Goal: Task Accomplishment & Management: Use online tool/utility

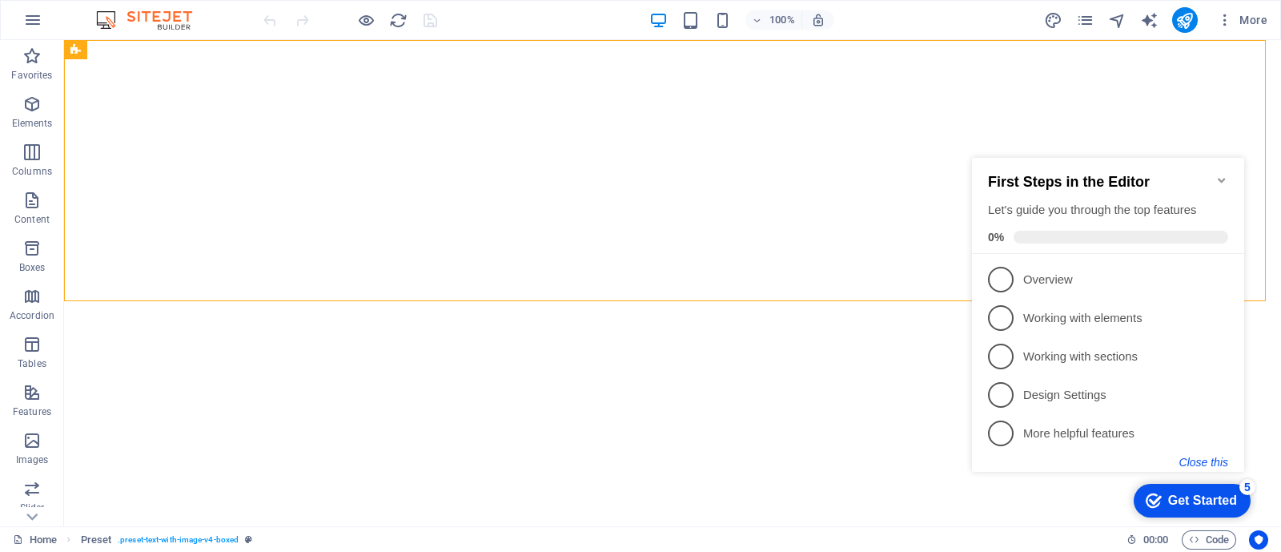
click at [1202, 456] on button "Close this" at bounding box center [1204, 462] width 49 height 13
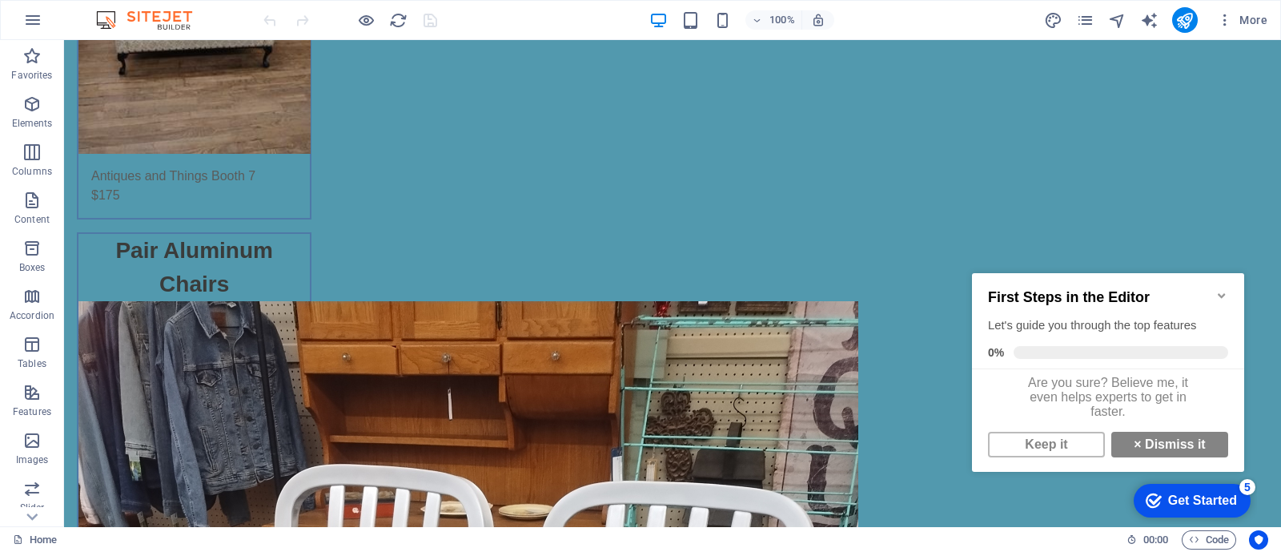
scroll to position [2334, 0]
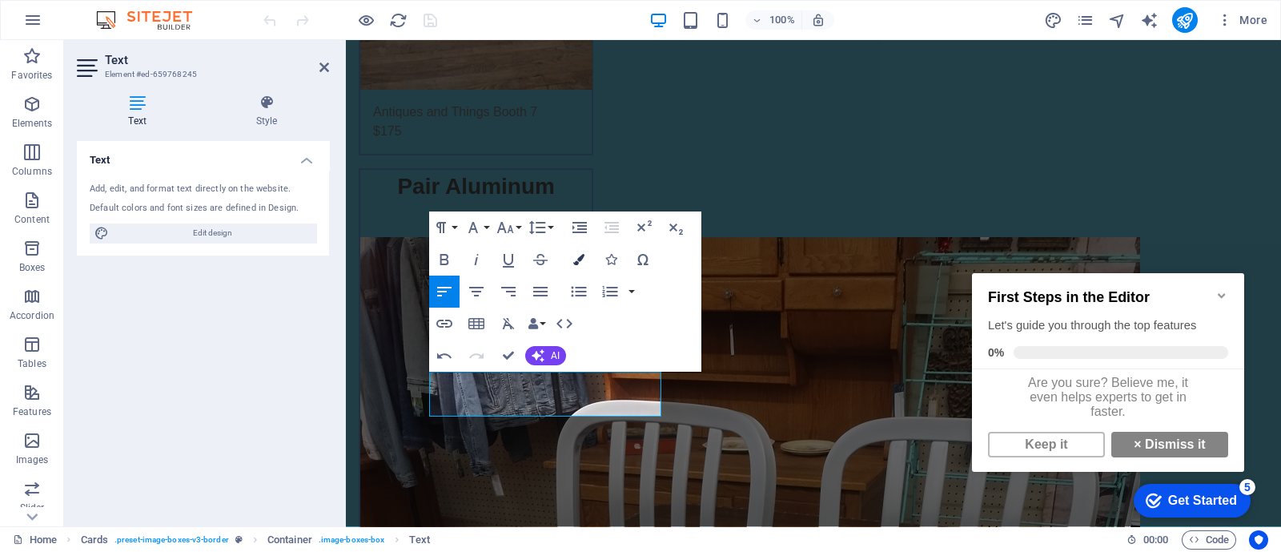
click at [584, 261] on icon "button" at bounding box center [578, 259] width 11 height 11
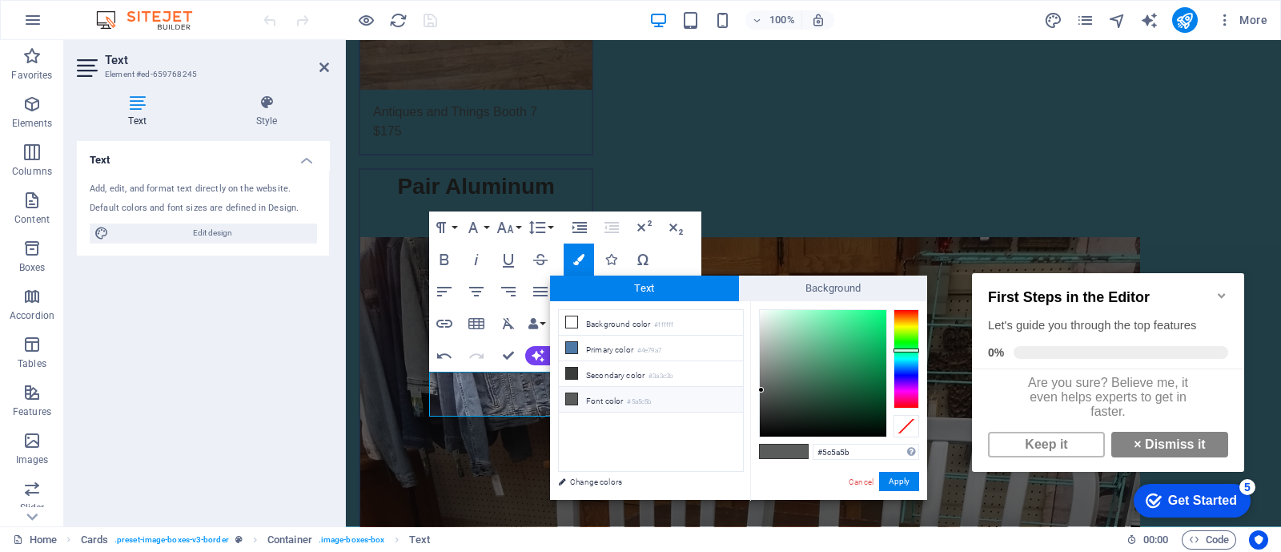
click at [903, 401] on div at bounding box center [907, 358] width 26 height 99
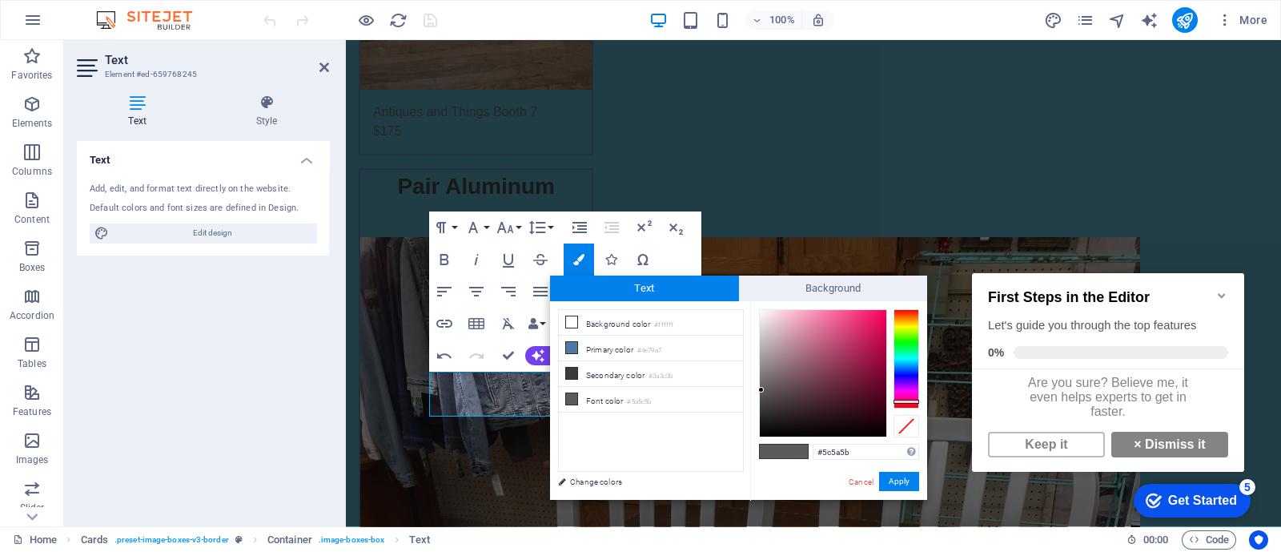
type input "#e70f5e"
click at [878, 321] on div at bounding box center [823, 373] width 127 height 127
click at [889, 473] on button "Apply" at bounding box center [899, 481] width 40 height 19
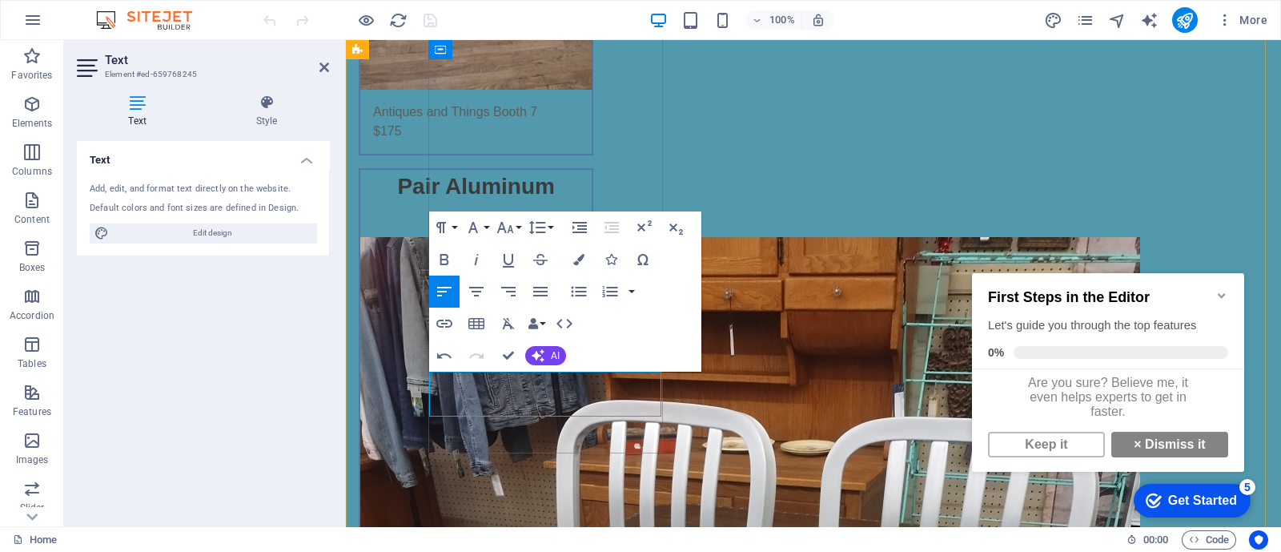
drag, startPoint x: 546, startPoint y: 382, endPoint x: 486, endPoint y: 396, distance: 61.6
drag, startPoint x: 486, startPoint y: 396, endPoint x: 560, endPoint y: 394, distance: 73.7
click at [512, 227] on icon "button" at bounding box center [505, 227] width 19 height 19
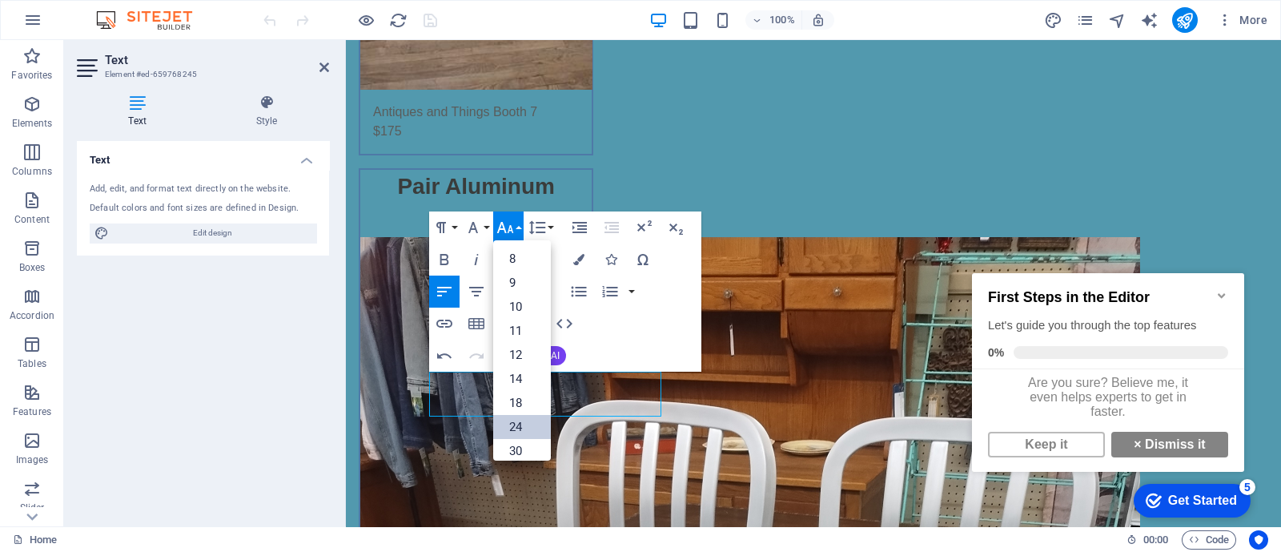
click at [521, 422] on link "24" at bounding box center [522, 427] width 58 height 24
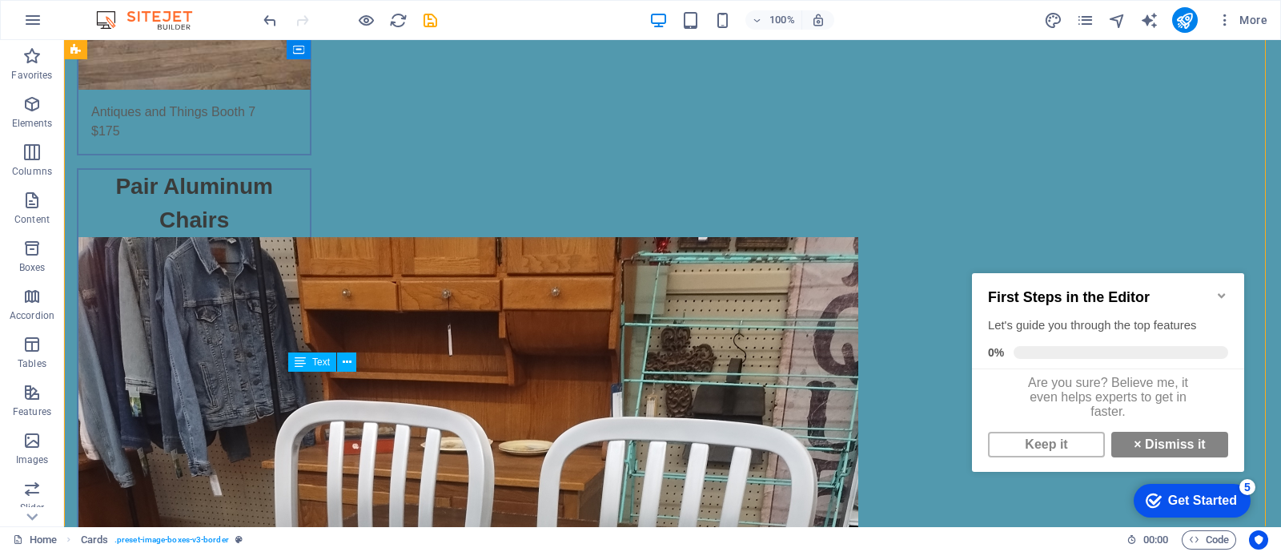
drag, startPoint x: 440, startPoint y: 394, endPoint x: 364, endPoint y: 395, distance: 75.3
drag, startPoint x: 355, startPoint y: 394, endPoint x: 403, endPoint y: 397, distance: 48.2
drag, startPoint x: 420, startPoint y: 399, endPoint x: 346, endPoint y: 402, distance: 74.5
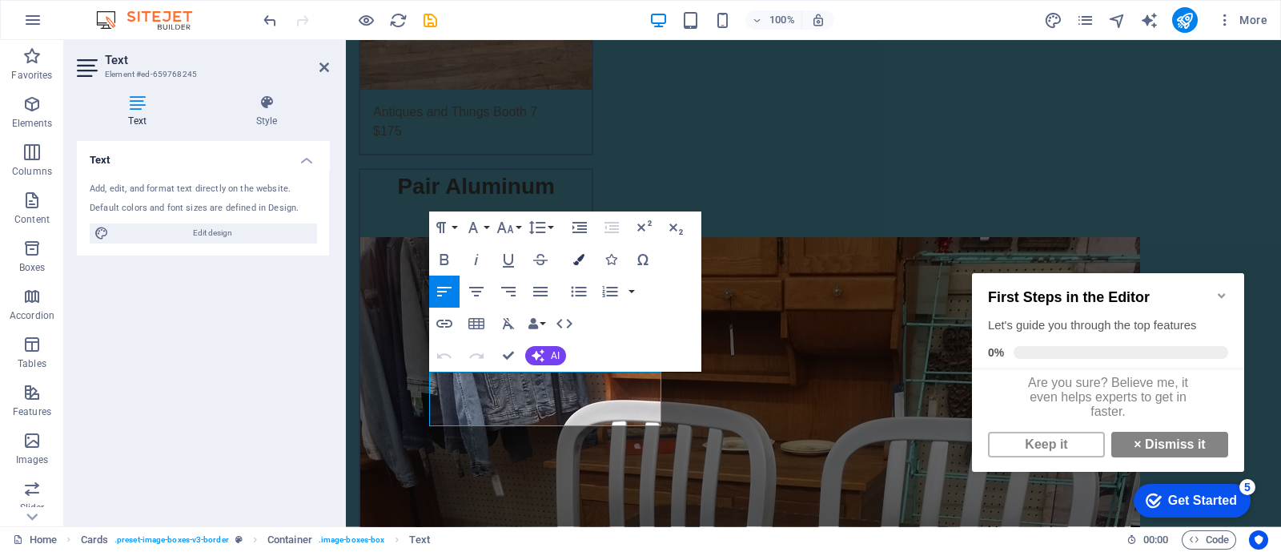
click at [584, 259] on icon "button" at bounding box center [578, 259] width 11 height 11
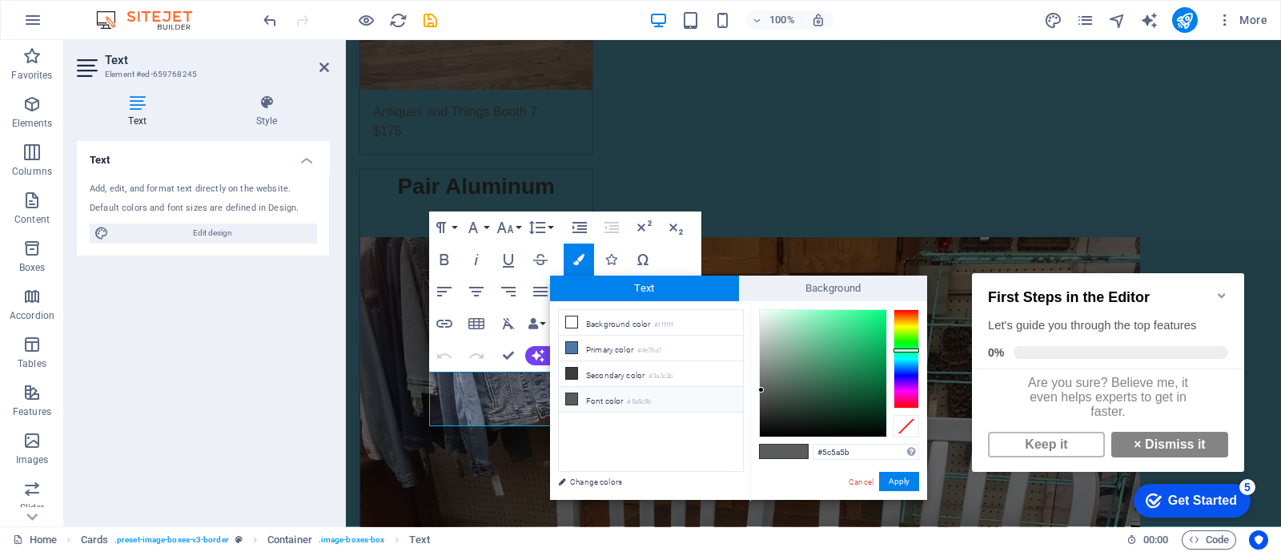
click at [904, 399] on div at bounding box center [907, 358] width 26 height 99
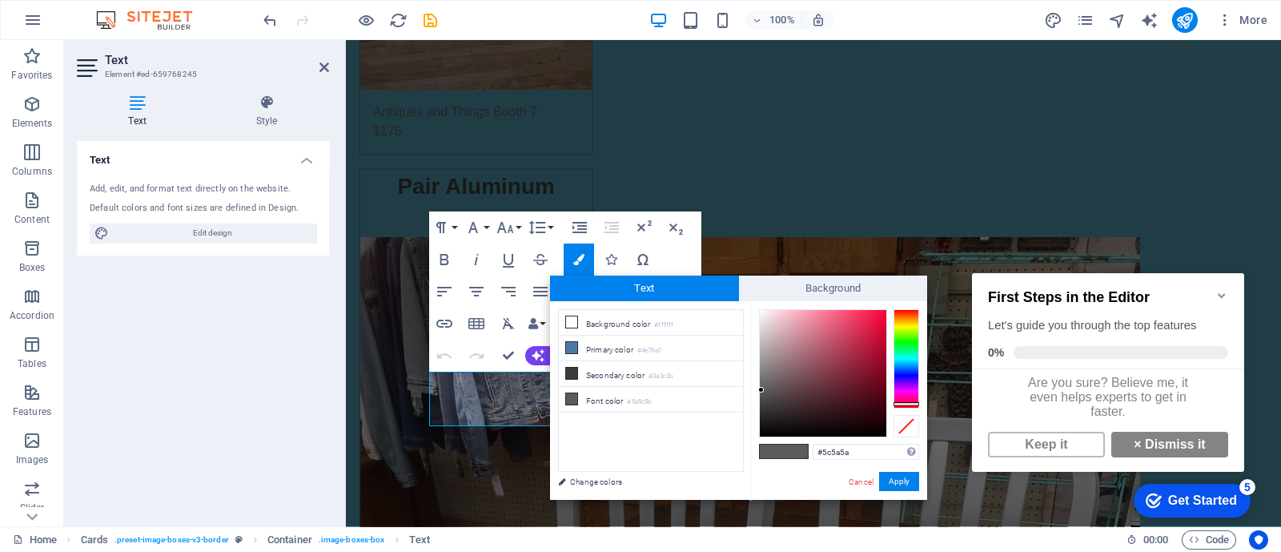
click at [905, 404] on div at bounding box center [907, 358] width 26 height 99
type input "#c71c42"
click at [868, 337] on div at bounding box center [823, 373] width 127 height 127
click at [906, 478] on button "Apply" at bounding box center [899, 481] width 40 height 19
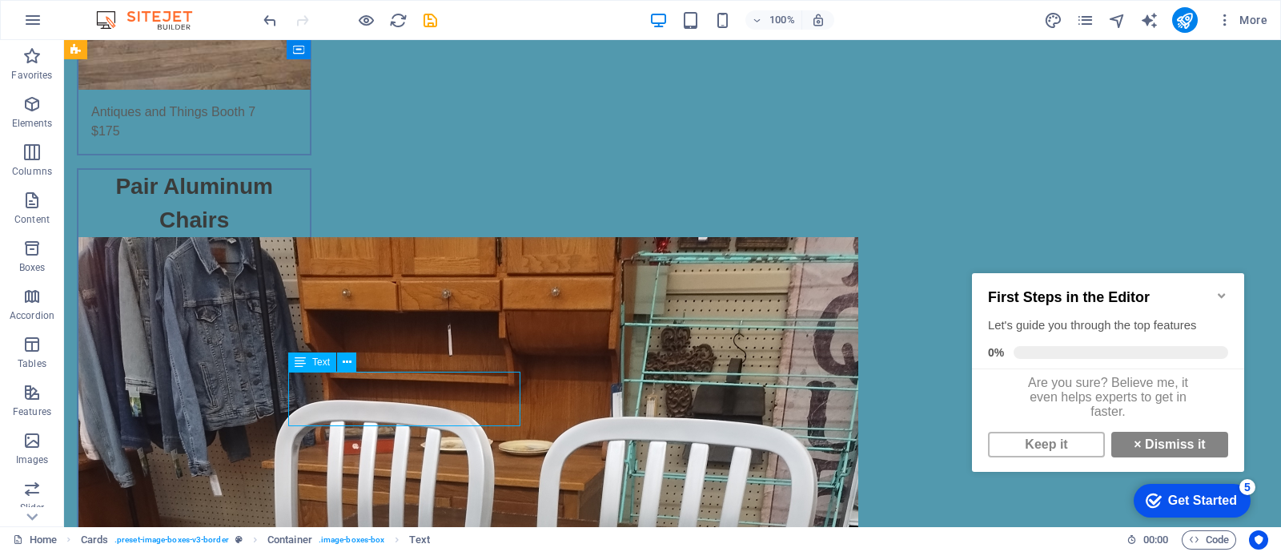
drag, startPoint x: 427, startPoint y: 400, endPoint x: 344, endPoint y: 402, distance: 83.3
drag, startPoint x: 349, startPoint y: 396, endPoint x: 420, endPoint y: 398, distance: 70.5
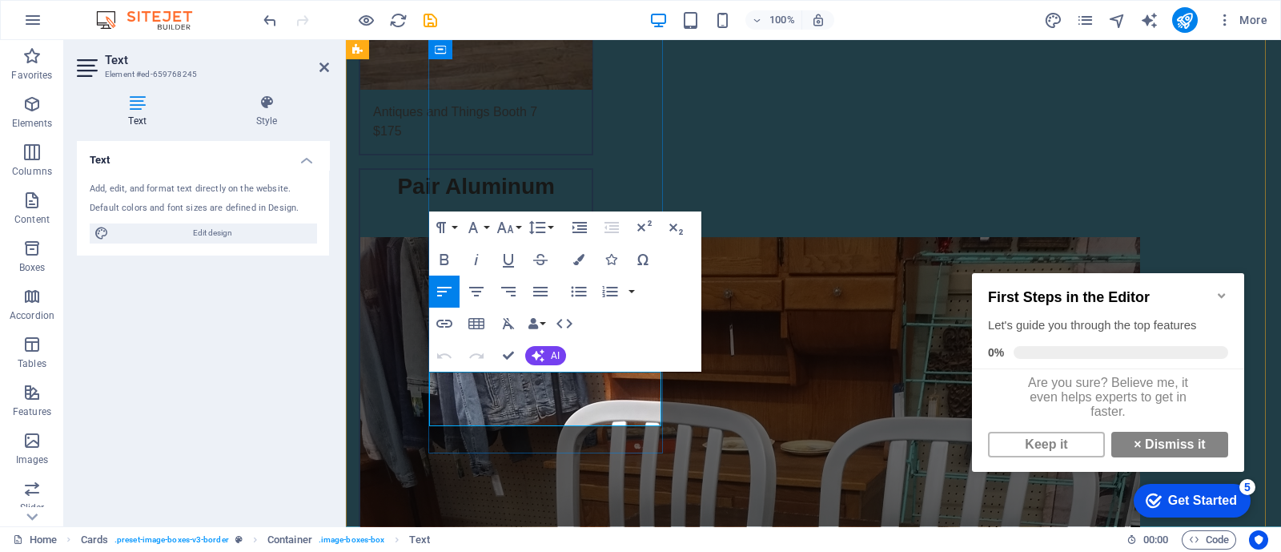
drag, startPoint x: 485, startPoint y: 395, endPoint x: 546, endPoint y: 402, distance: 61.3
click at [584, 257] on icon "button" at bounding box center [578, 259] width 11 height 11
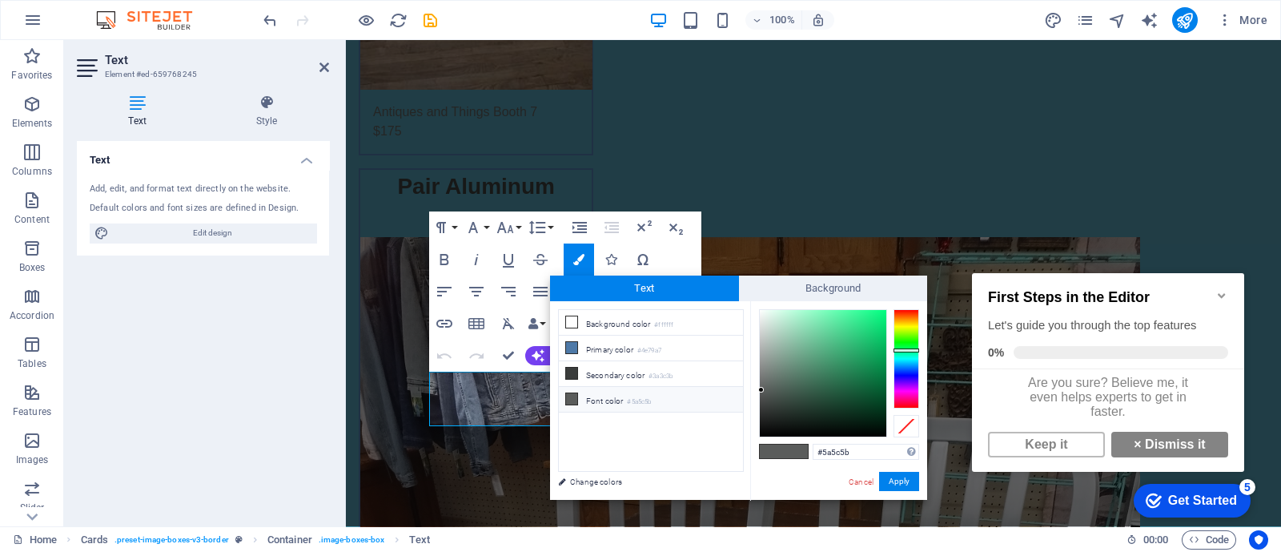
click at [911, 409] on div at bounding box center [839, 373] width 160 height 128
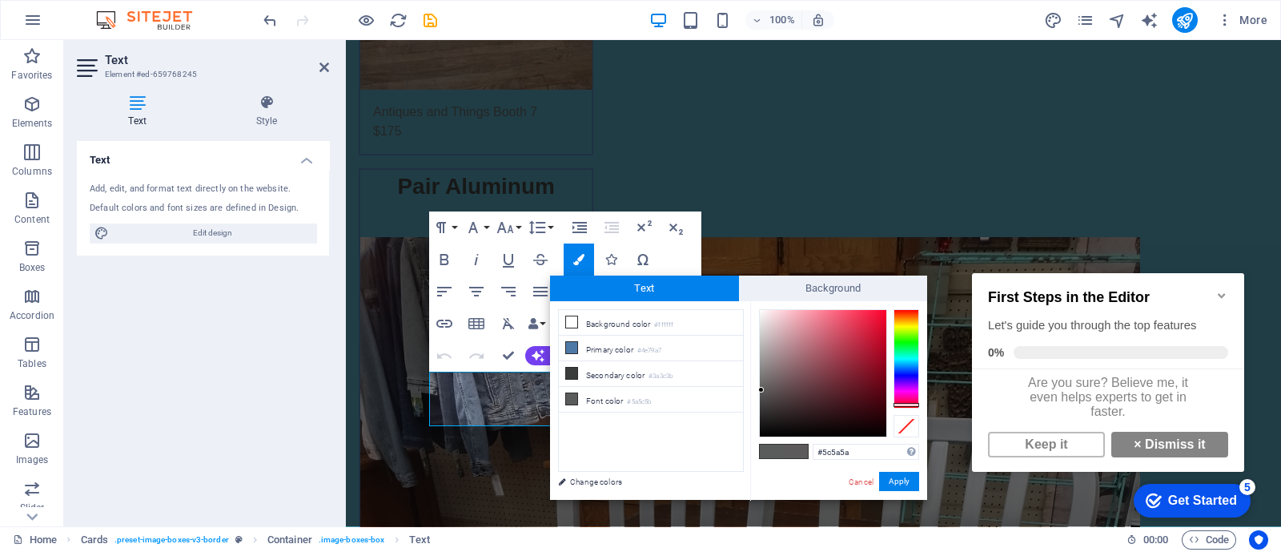
click at [909, 404] on div at bounding box center [907, 358] width 26 height 99
type input "#b7132f"
click at [873, 345] on div at bounding box center [823, 373] width 127 height 127
click at [898, 479] on button "Apply" at bounding box center [899, 481] width 40 height 19
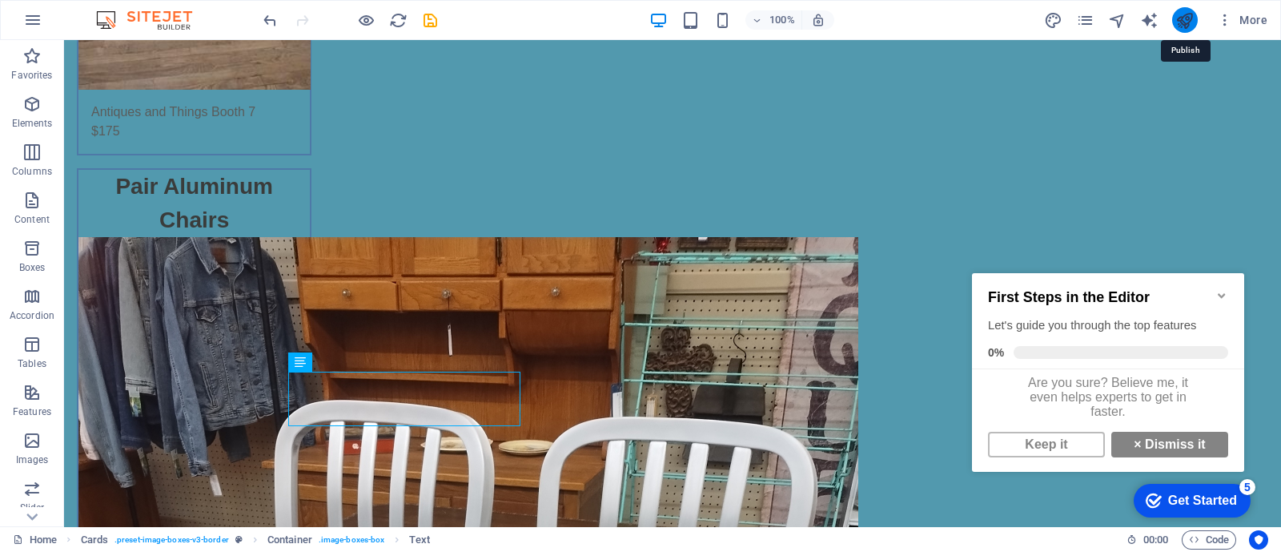
click at [1187, 18] on icon "publish" at bounding box center [1185, 20] width 18 height 18
